Goal: Use online tool/utility

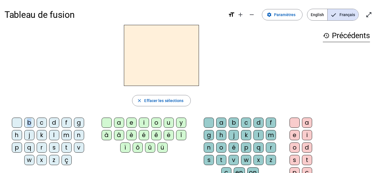
drag, startPoint x: 32, startPoint y: 122, endPoint x: 142, endPoint y: 64, distance: 124.8
click at [142, 64] on div "close [PERSON_NAME] les sélections b c d f g h j k l m n p q r s t v w x z ç a …" at bounding box center [162, 116] width 314 height 182
drag, startPoint x: 142, startPoint y: 64, endPoint x: 29, endPoint y: 122, distance: 127.3
click at [29, 122] on div "b" at bounding box center [29, 122] width 10 height 10
click at [157, 121] on div "o" at bounding box center [156, 122] width 10 height 10
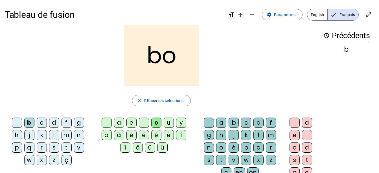
click at [257, 134] on div "l" at bounding box center [258, 135] width 10 height 10
